Goal: Check status: Check status

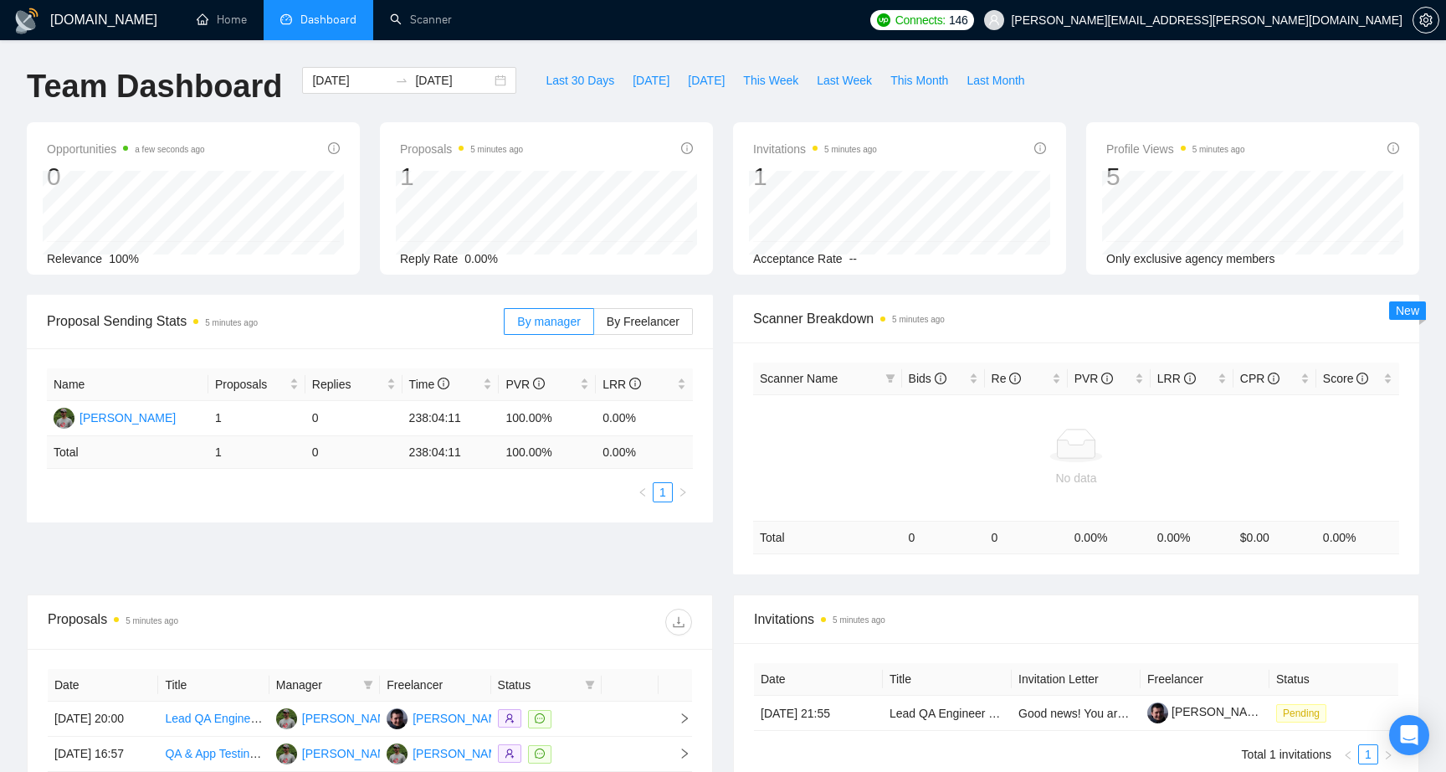
click at [717, 327] on div "Proposal Sending Stats 5 minutes ago By manager By Freelancer Name Proposals Re…" at bounding box center [370, 409] width 706 height 228
click at [440, 85] on input "[DATE]" at bounding box center [453, 80] width 76 height 18
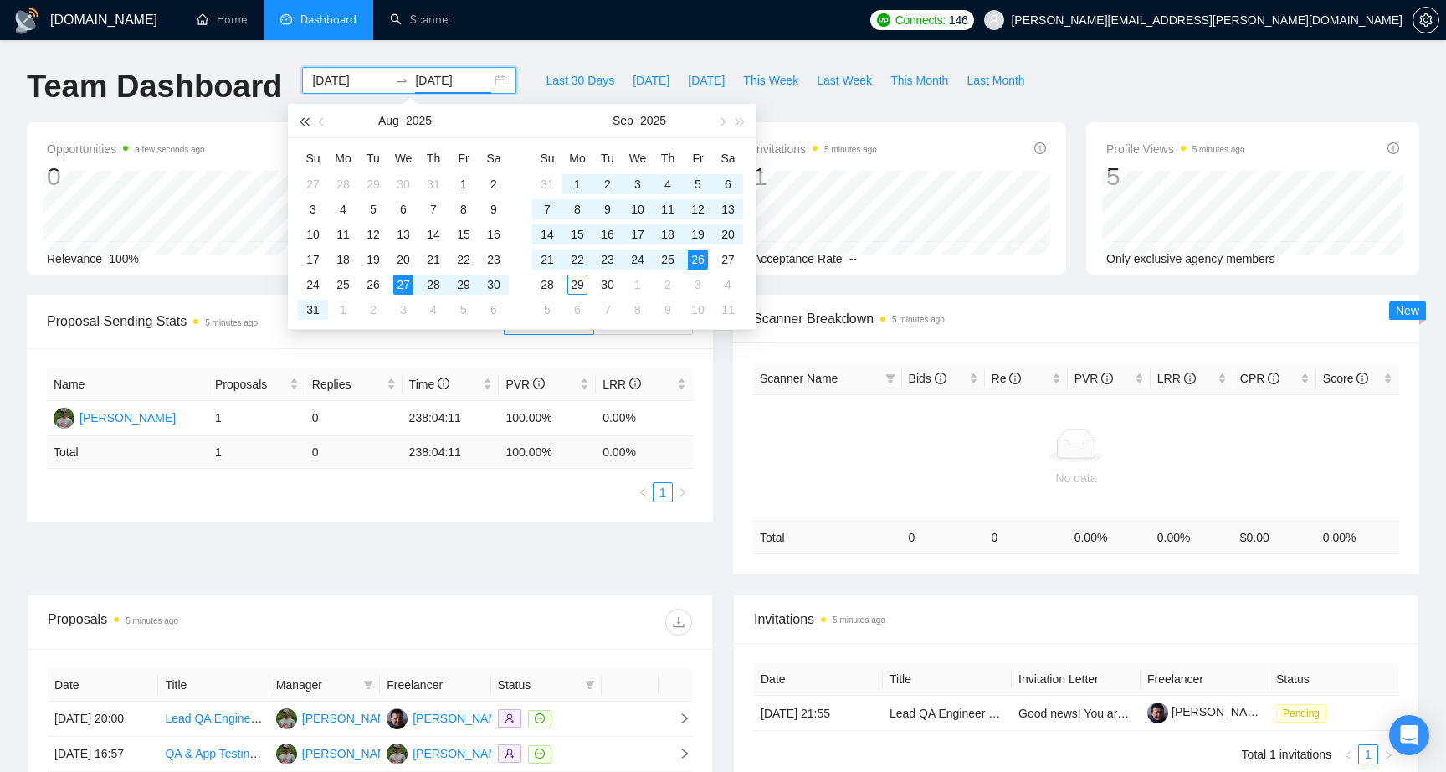
click at [301, 123] on button "button" at bounding box center [304, 120] width 18 height 33
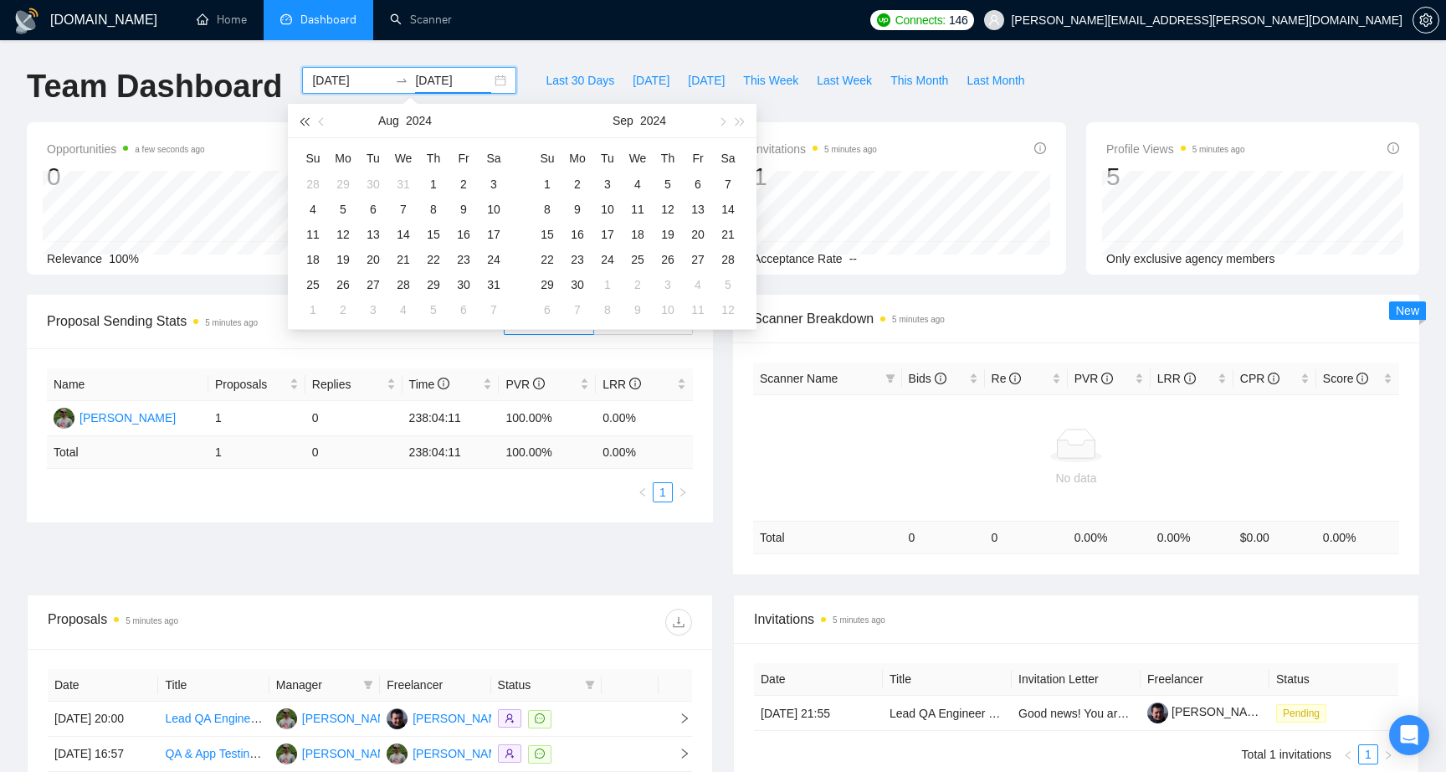
click at [301, 123] on button "button" at bounding box center [304, 120] width 18 height 33
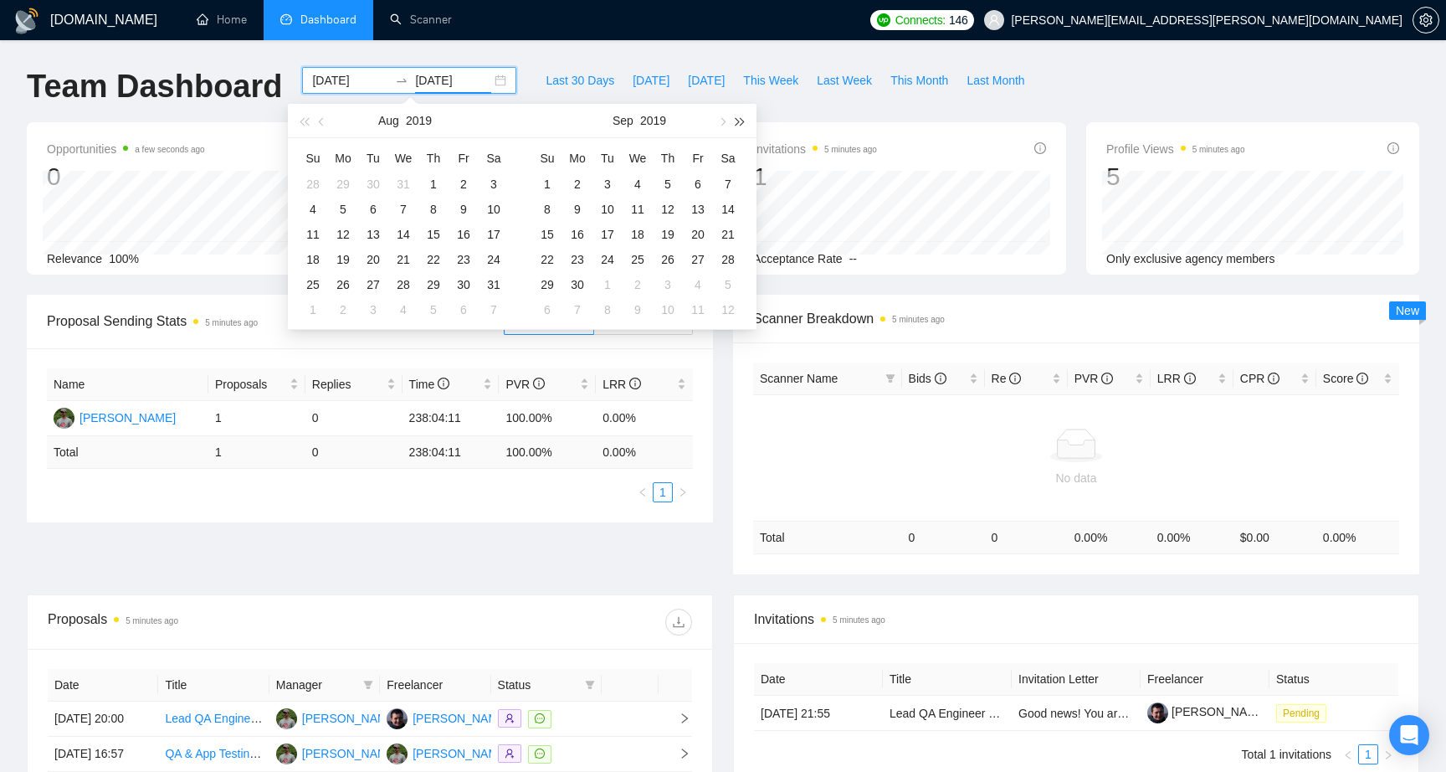
click at [737, 119] on span "button" at bounding box center [741, 121] width 8 height 8
type input "2020-09-01"
click at [609, 185] on div "1" at bounding box center [608, 184] width 20 height 20
type input "[DATE]"
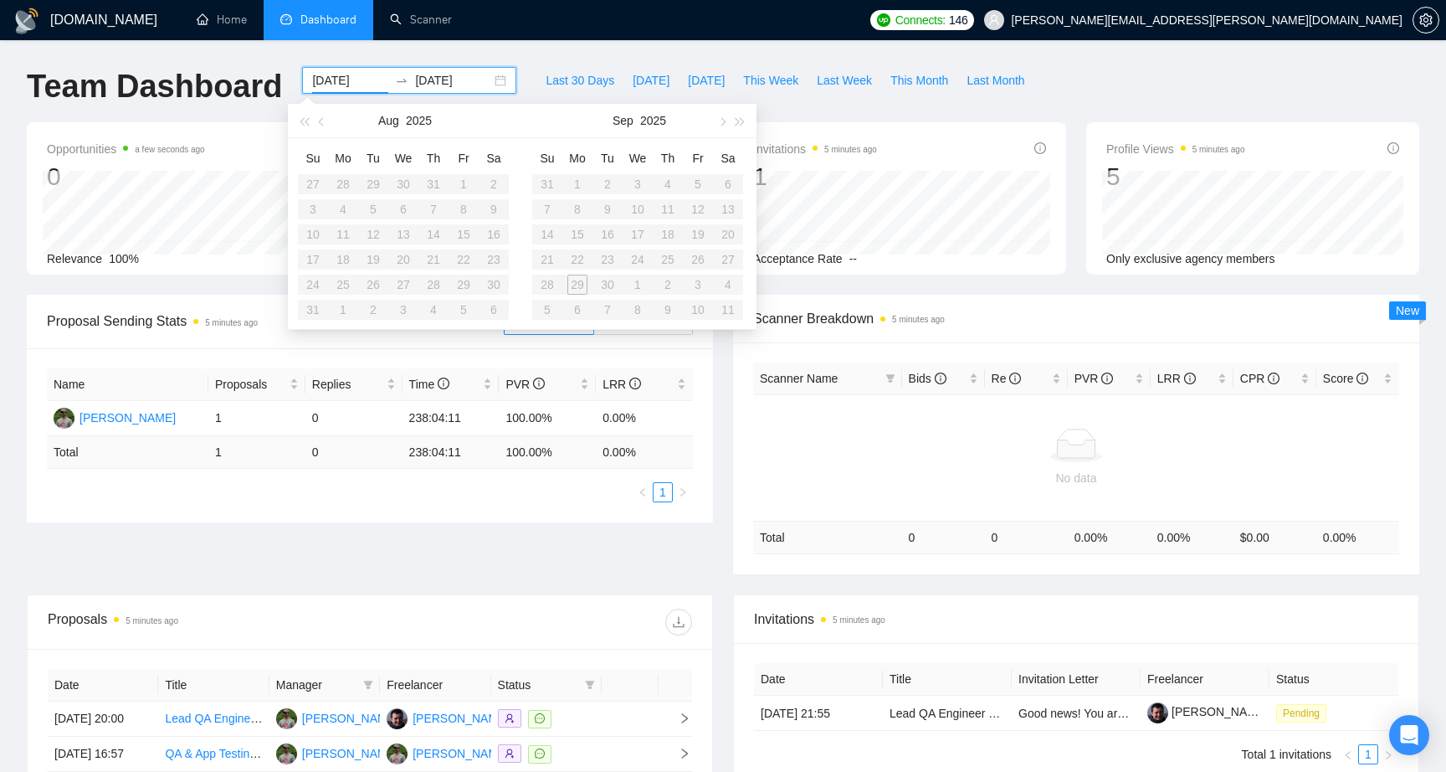
click at [474, 46] on div "GigRadar.io Home Dashboard Scanner Connects: 146 dorosh.oleksandr@gmail.com Tea…" at bounding box center [723, 505] width 1446 height 1010
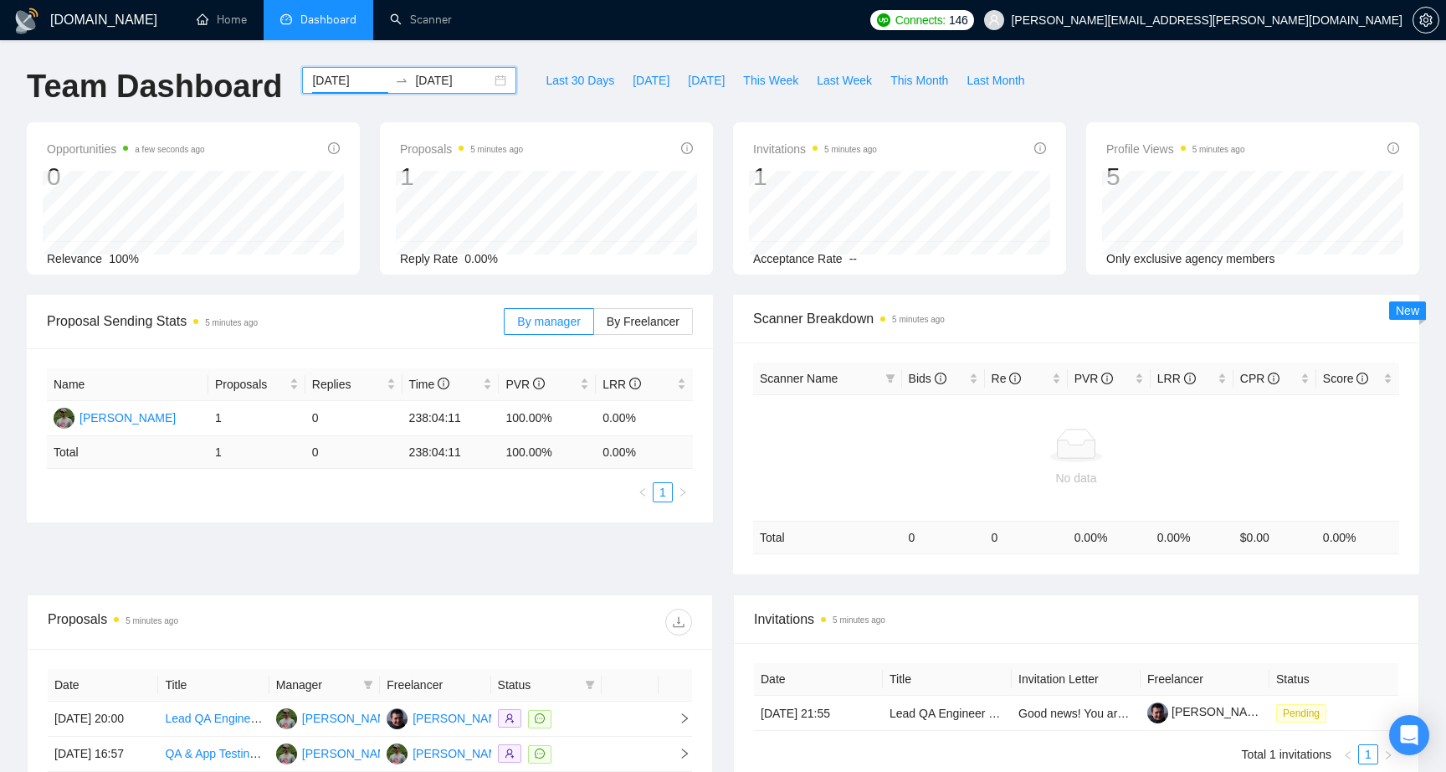
click at [362, 78] on input "[DATE]" at bounding box center [350, 80] width 76 height 18
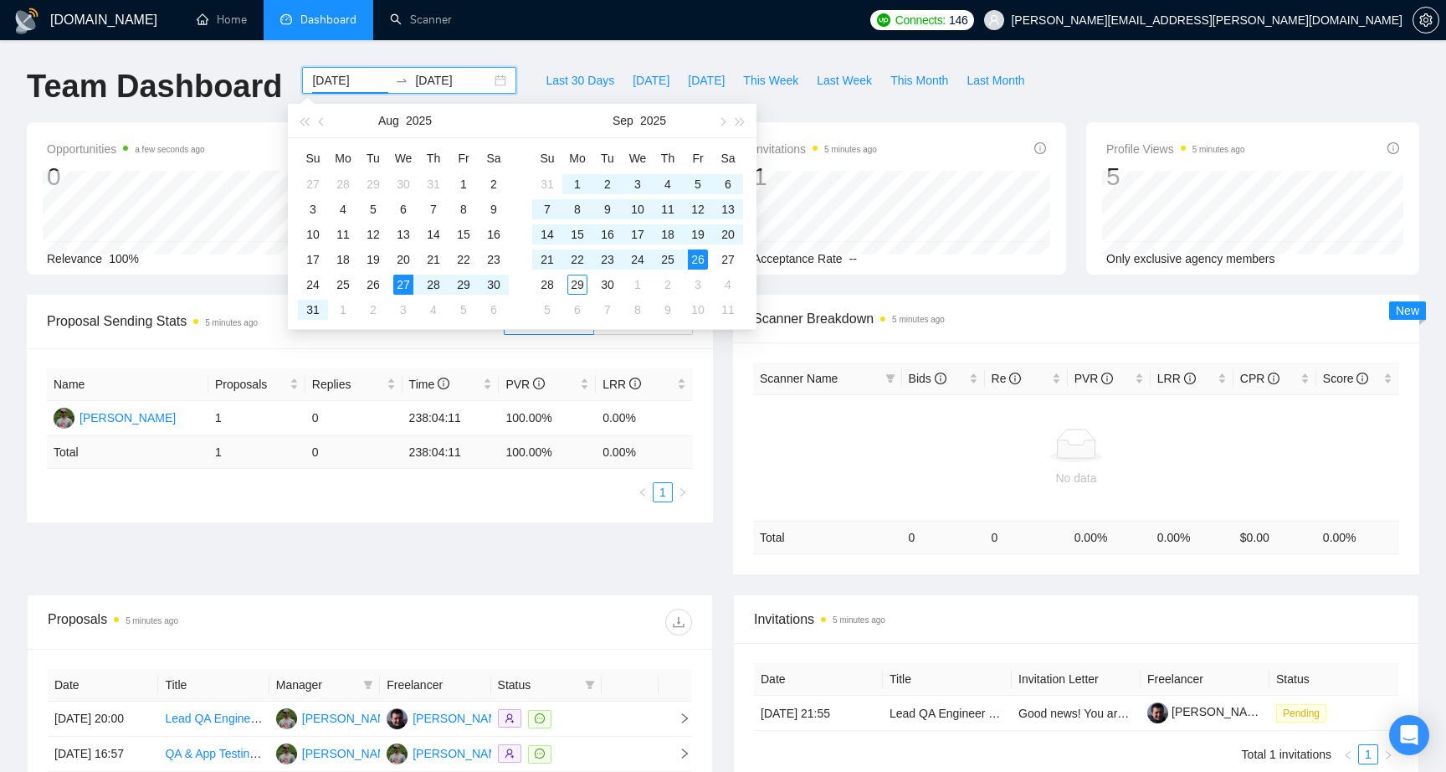
click at [324, 74] on input "[DATE]" at bounding box center [350, 80] width 76 height 18
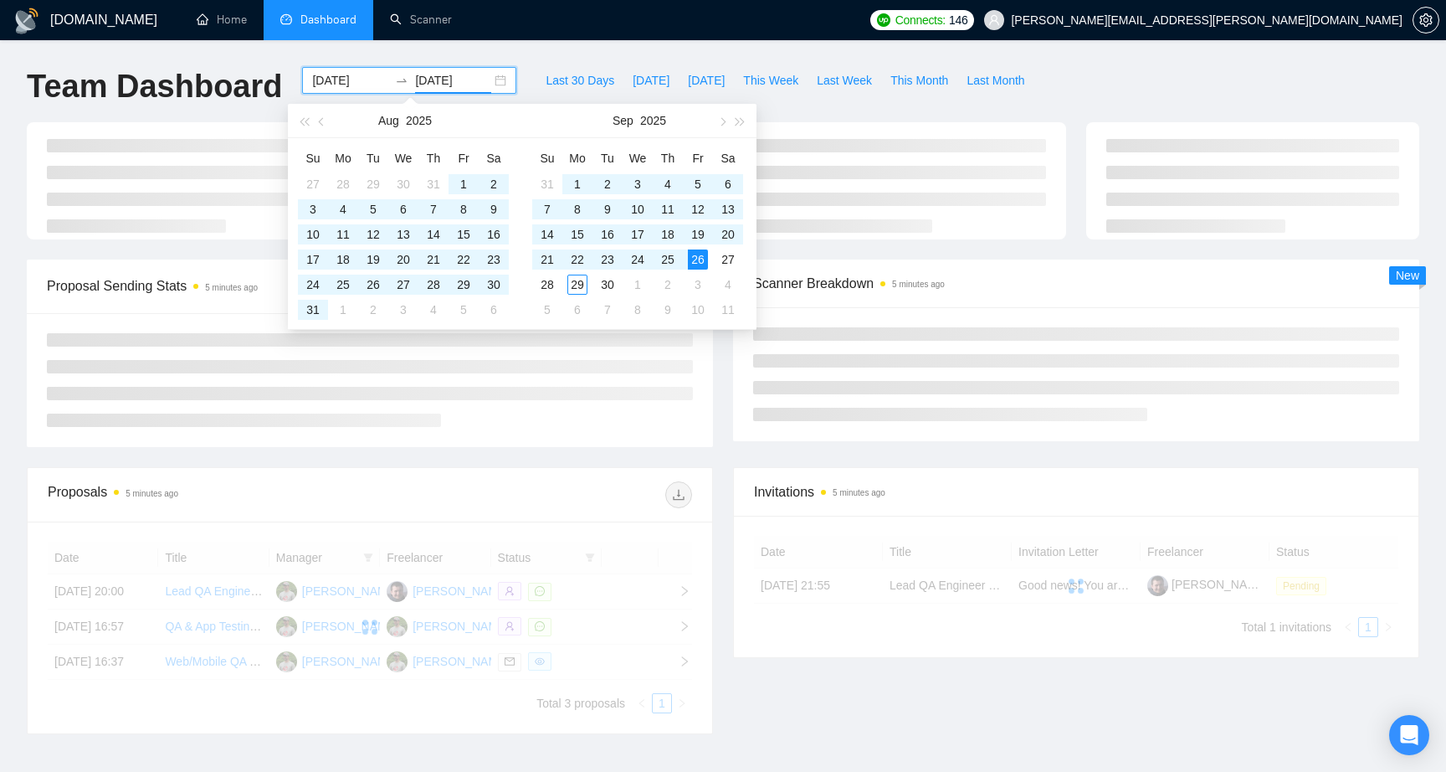
click at [521, 59] on div "GigRadar.io Home Dashboard Scanner Connects: 146 dorosh.oleksandr@gmail.com Tea…" at bounding box center [723, 441] width 1446 height 883
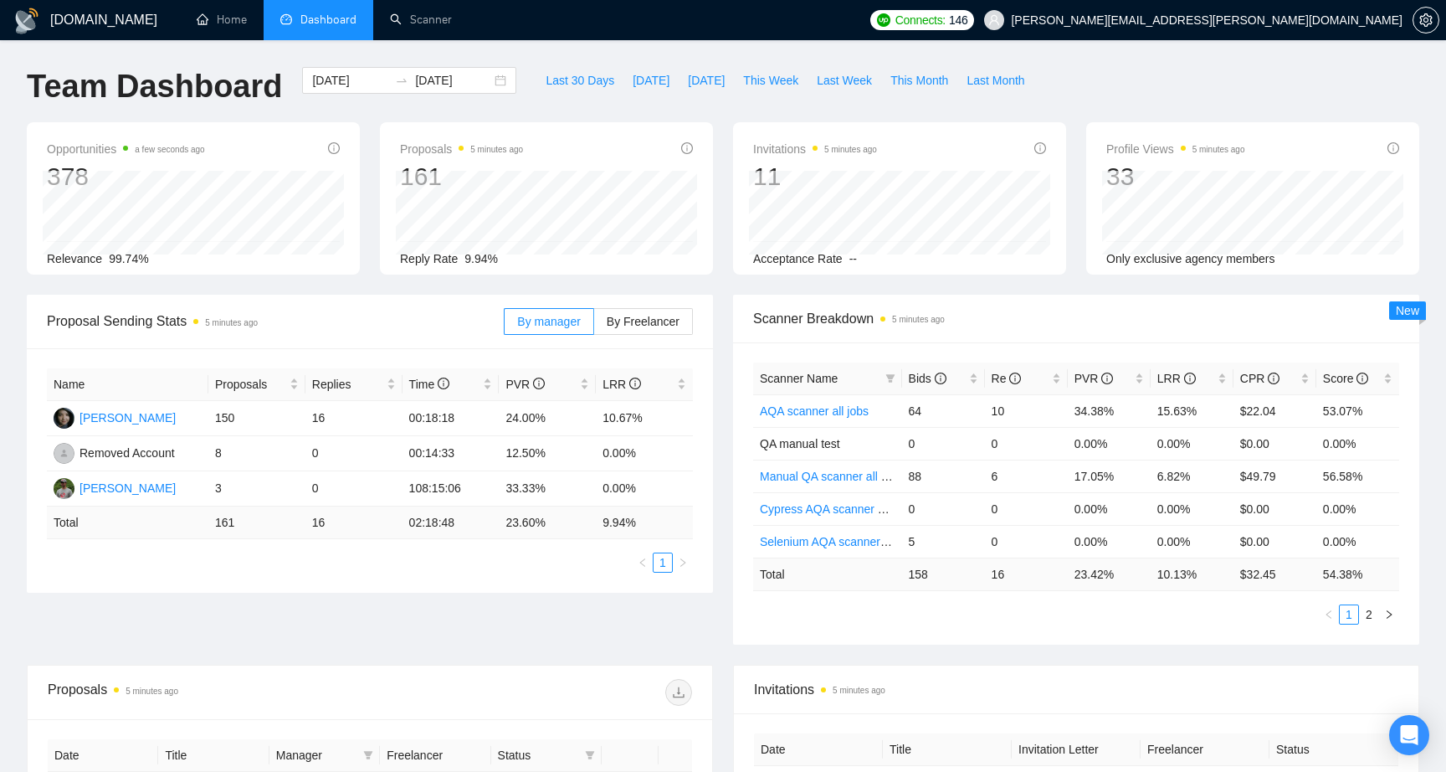
click at [721, 342] on div "Proposal Sending Stats 5 minutes ago By manager By Freelancer Name Proposals Re…" at bounding box center [370, 444] width 706 height 298
click at [567, 74] on span "Last 30 Days" at bounding box center [580, 80] width 69 height 18
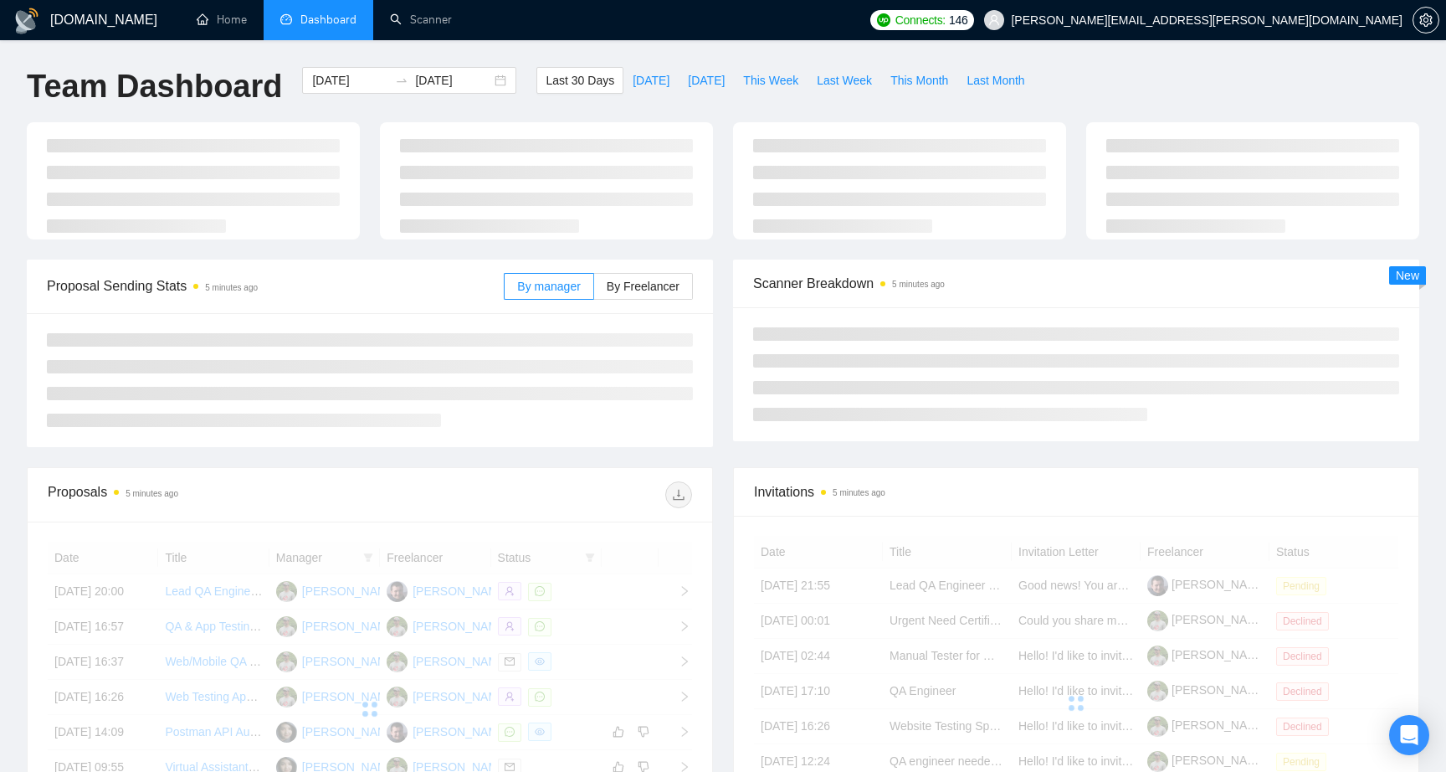
type input "2025-08-30"
type input "2025-09-29"
